Goal: Transaction & Acquisition: Purchase product/service

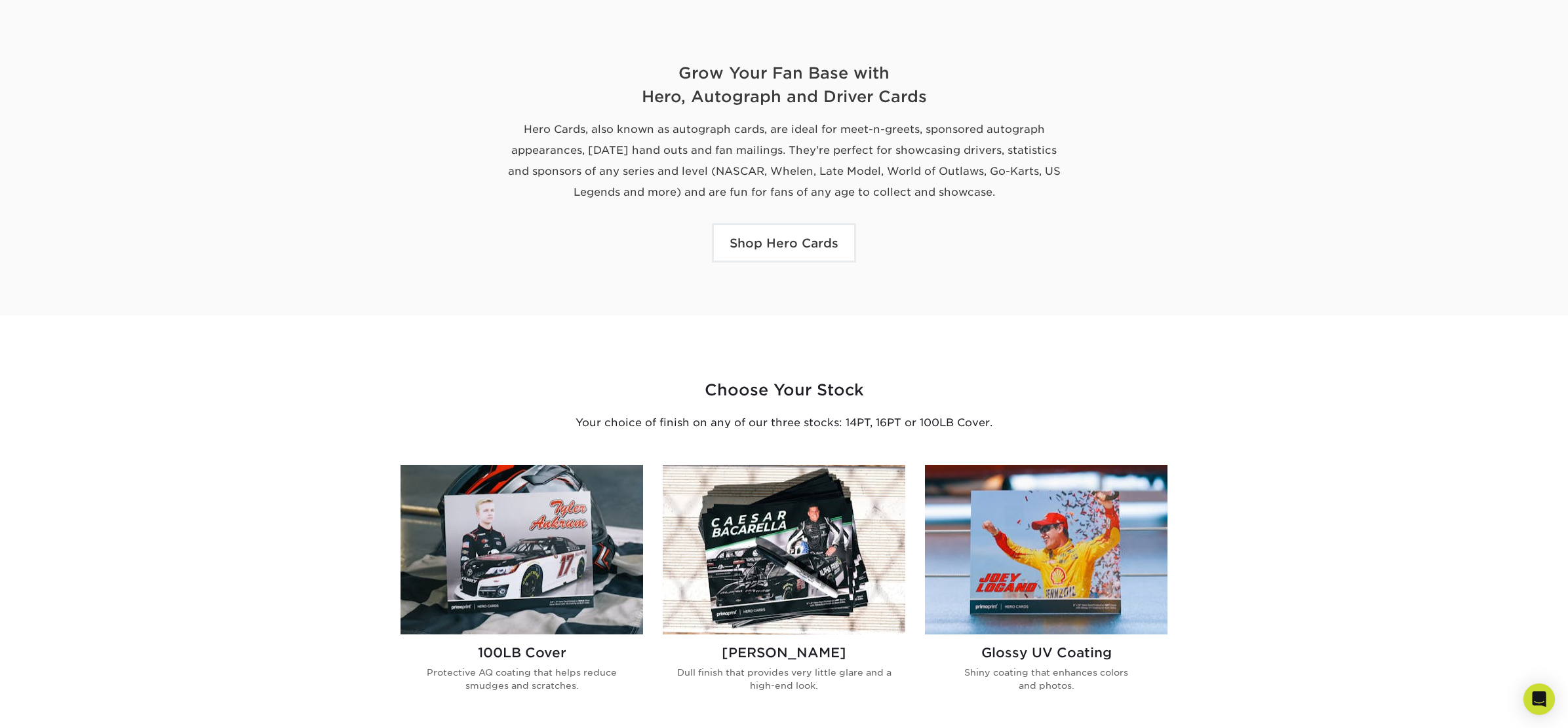
scroll to position [454, 0]
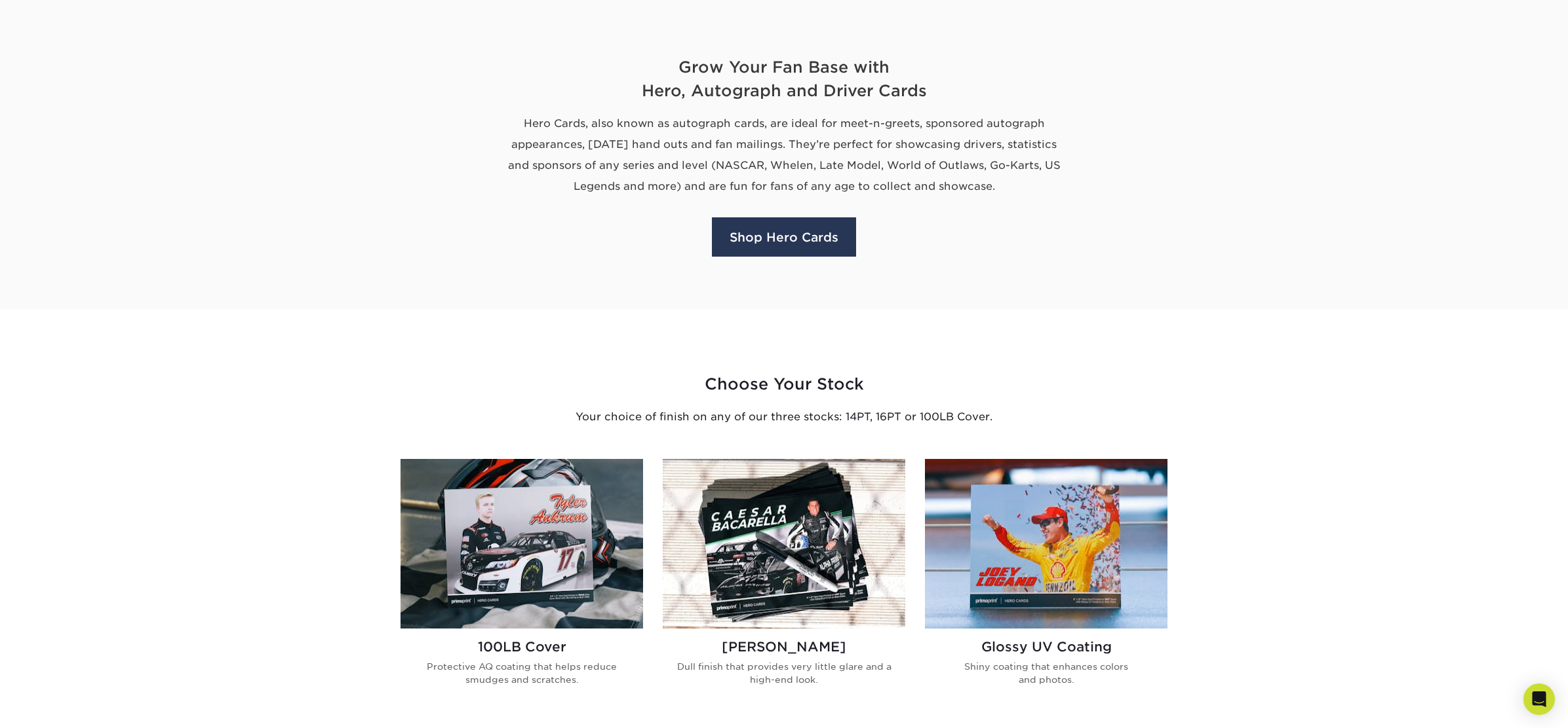
click at [779, 234] on link "Shop Hero Cards" at bounding box center [784, 237] width 144 height 39
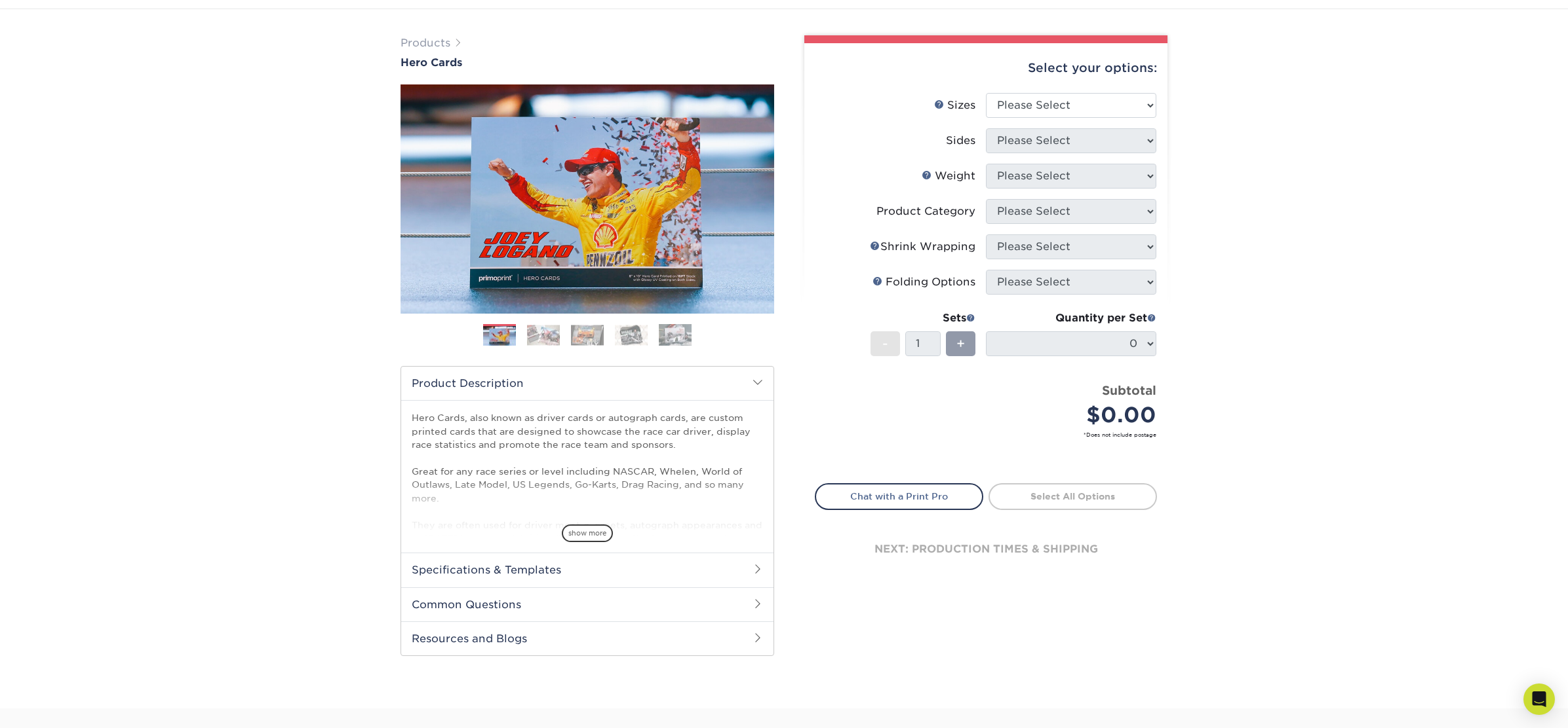
scroll to position [48, 0]
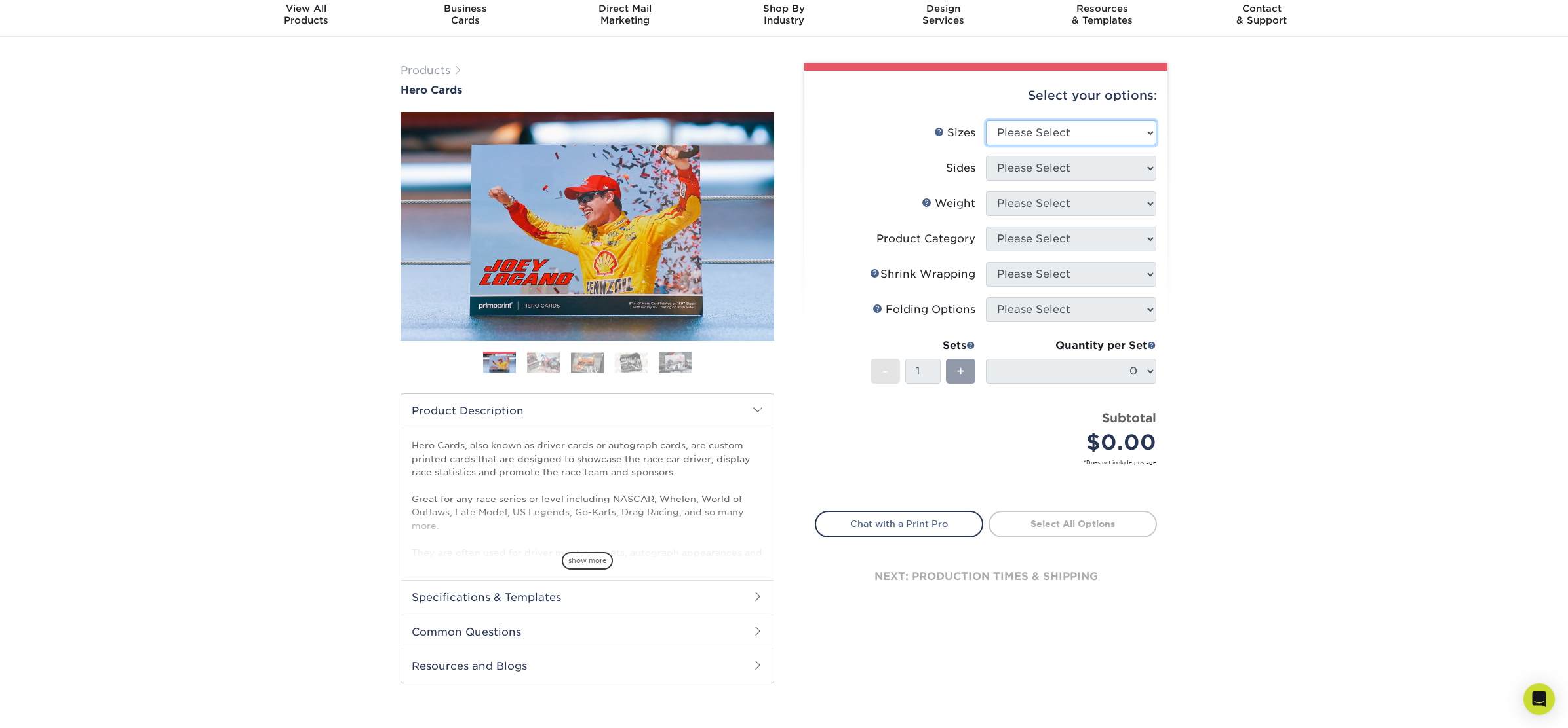
select select "8.00x10.00"
select select "13abbda7-1d64-4f25-8bb2-c179b224825d"
select select "100LB"
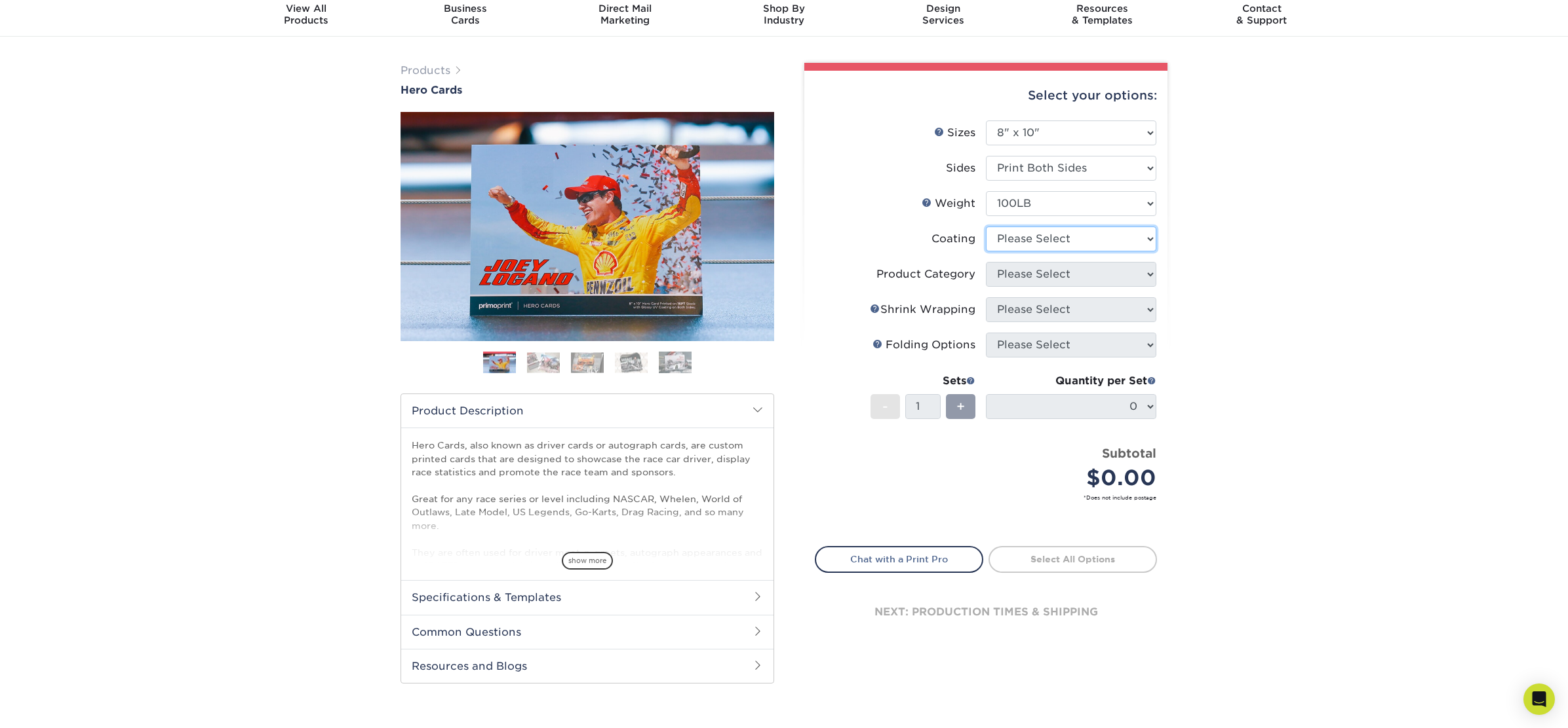
select select "3e7618de-abca-4bda-9f97-8b9129e913d8"
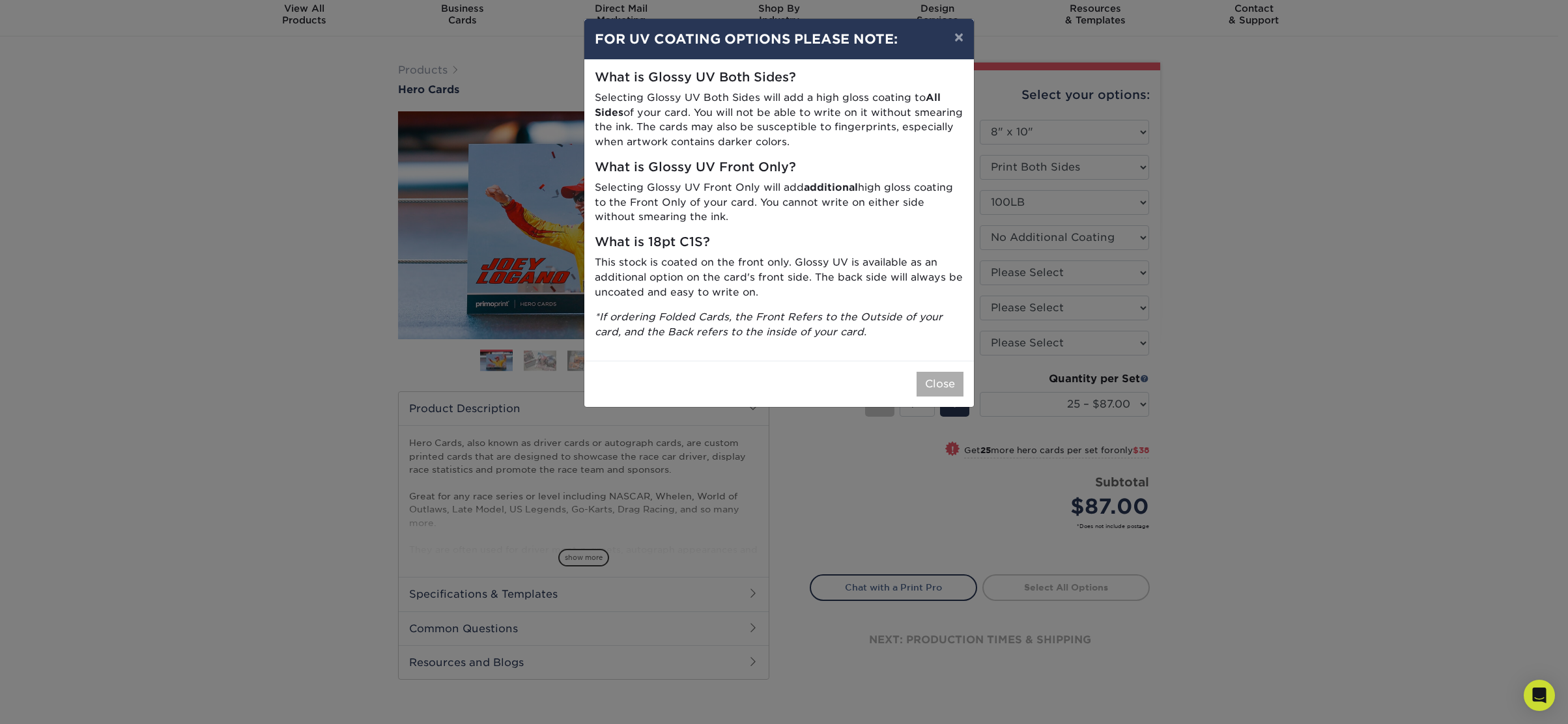
click at [939, 379] on button "Close" at bounding box center [940, 384] width 47 height 25
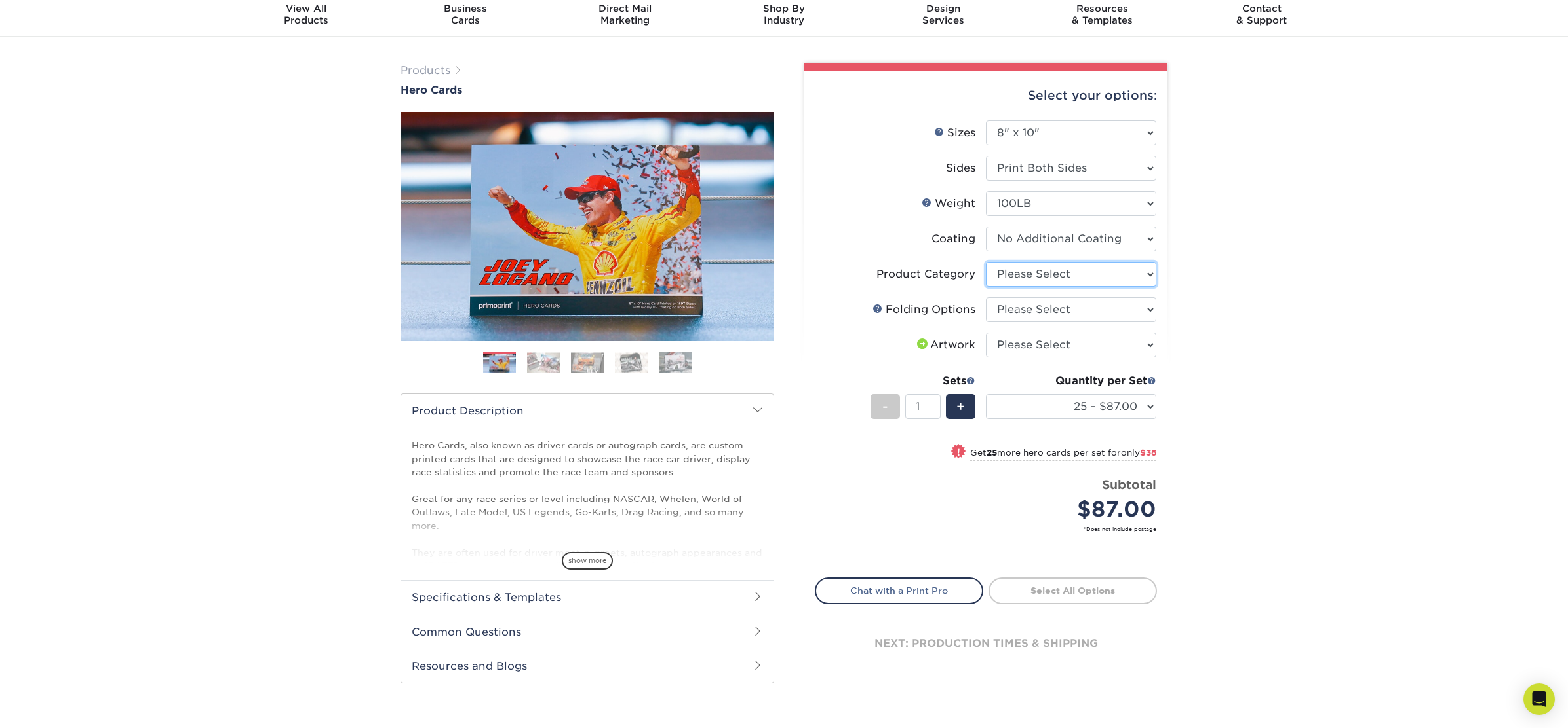
select select "1a668080-6b7c-4174-b399-2c3833b27ef4"
select select "9b1d5825-34d1-4721-9874-ed79abb003d7"
select select "upload"
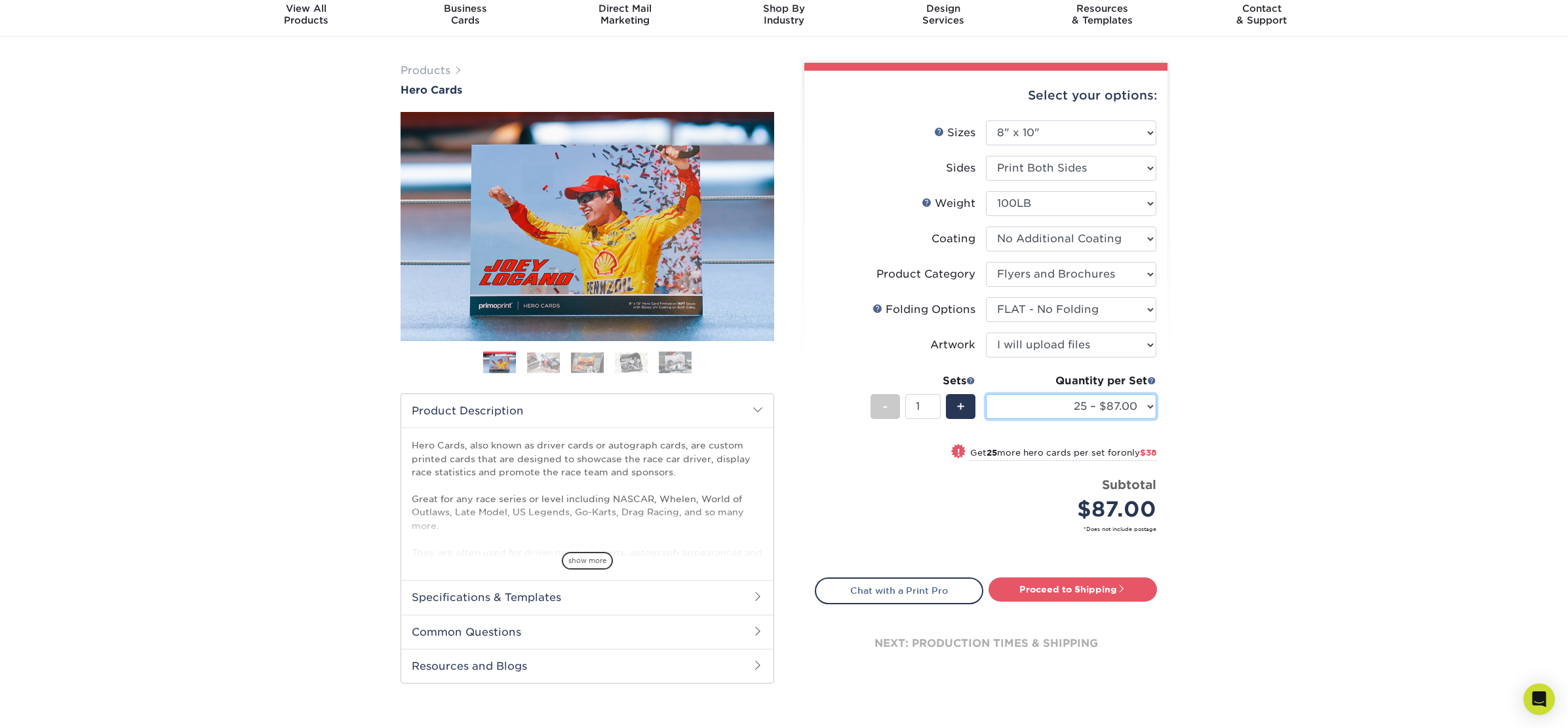
select select "500 – $373.00"
